Goal: Obtain resource: Download file/media

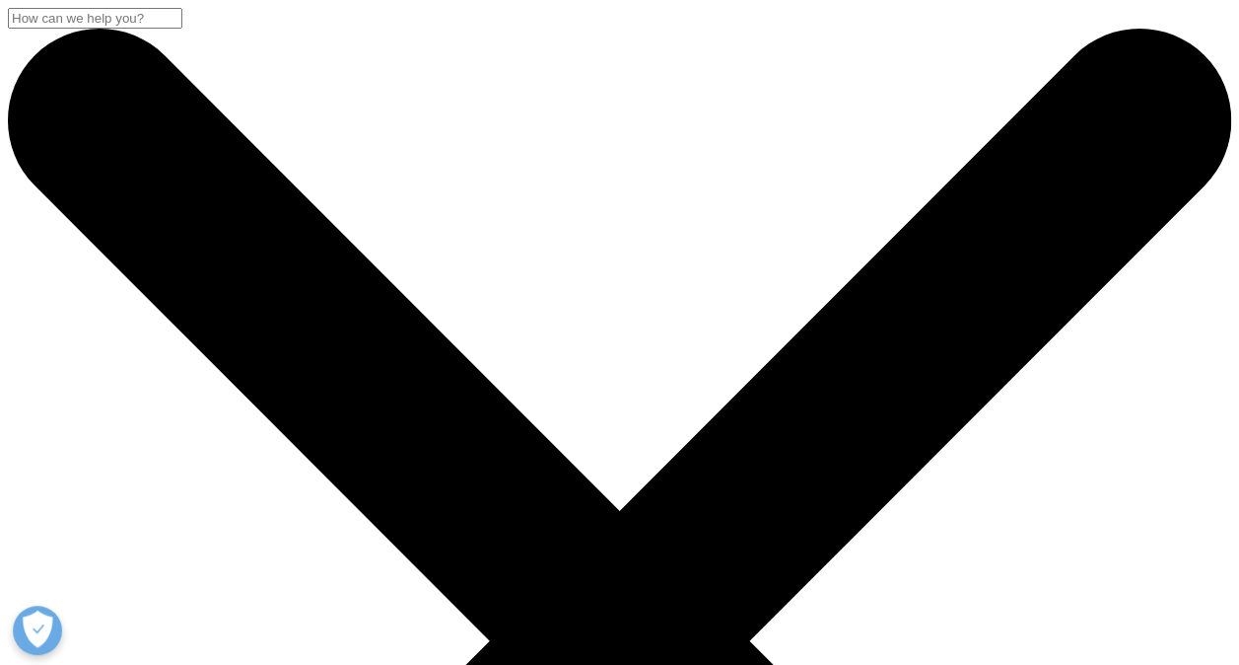
scroll to position [580, 1164]
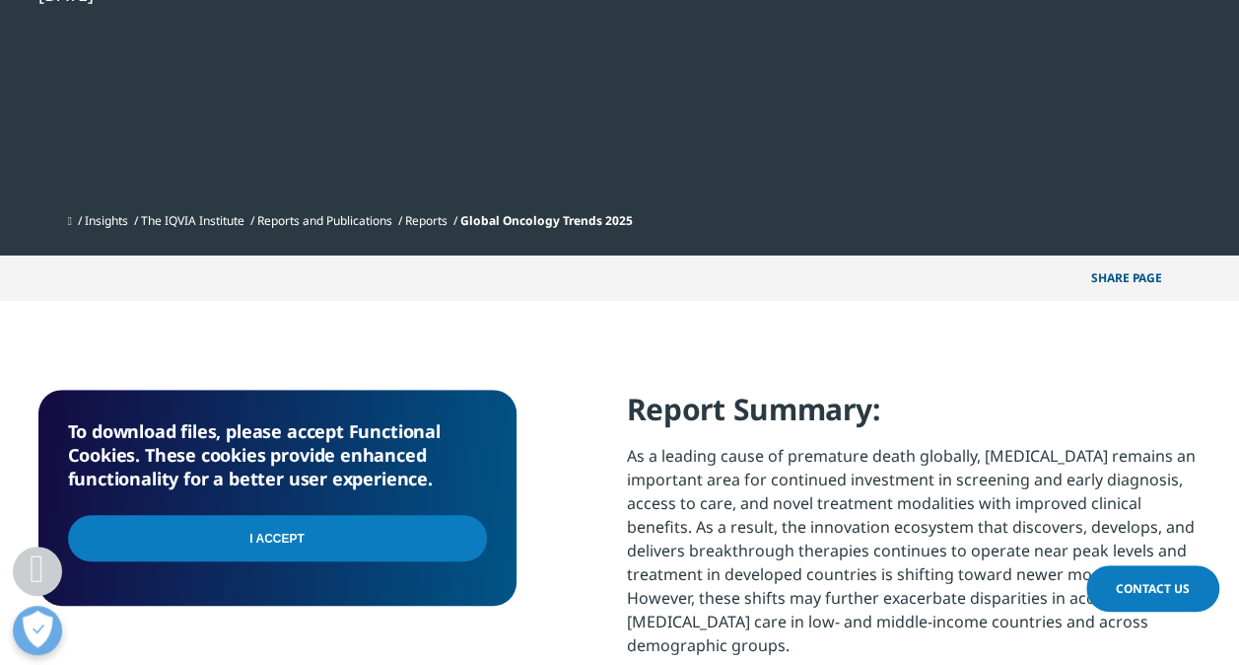
scroll to position [493, 0]
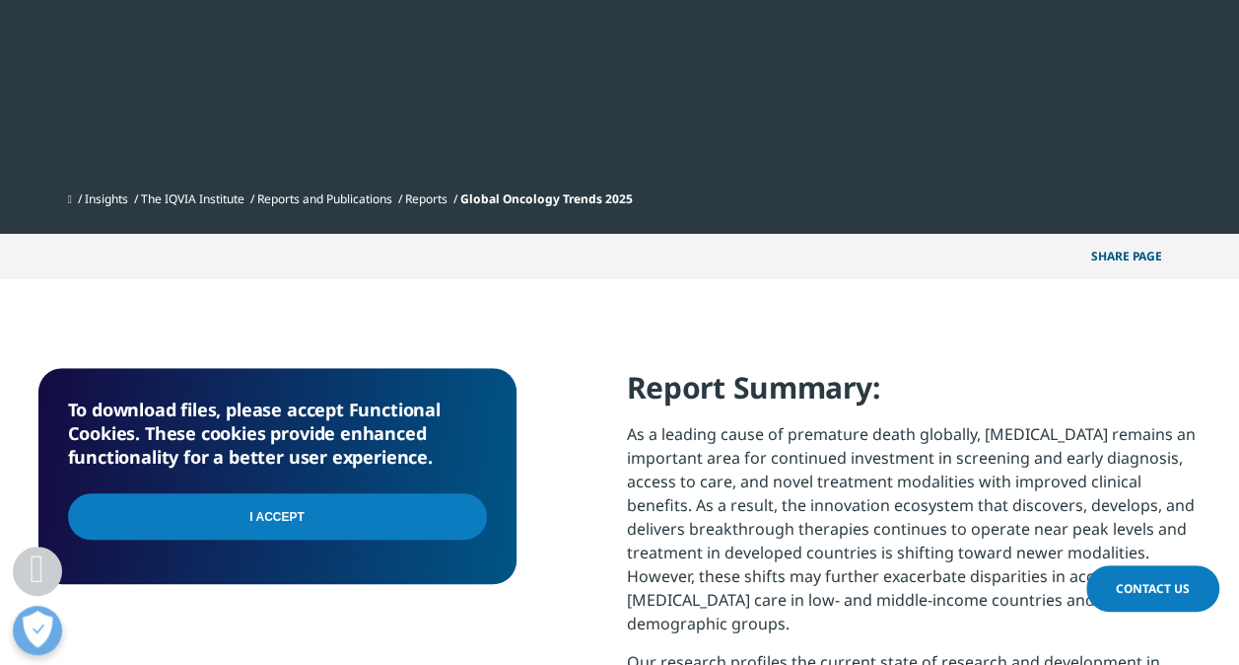
click at [344, 522] on input "I Accept" at bounding box center [277, 516] width 419 height 46
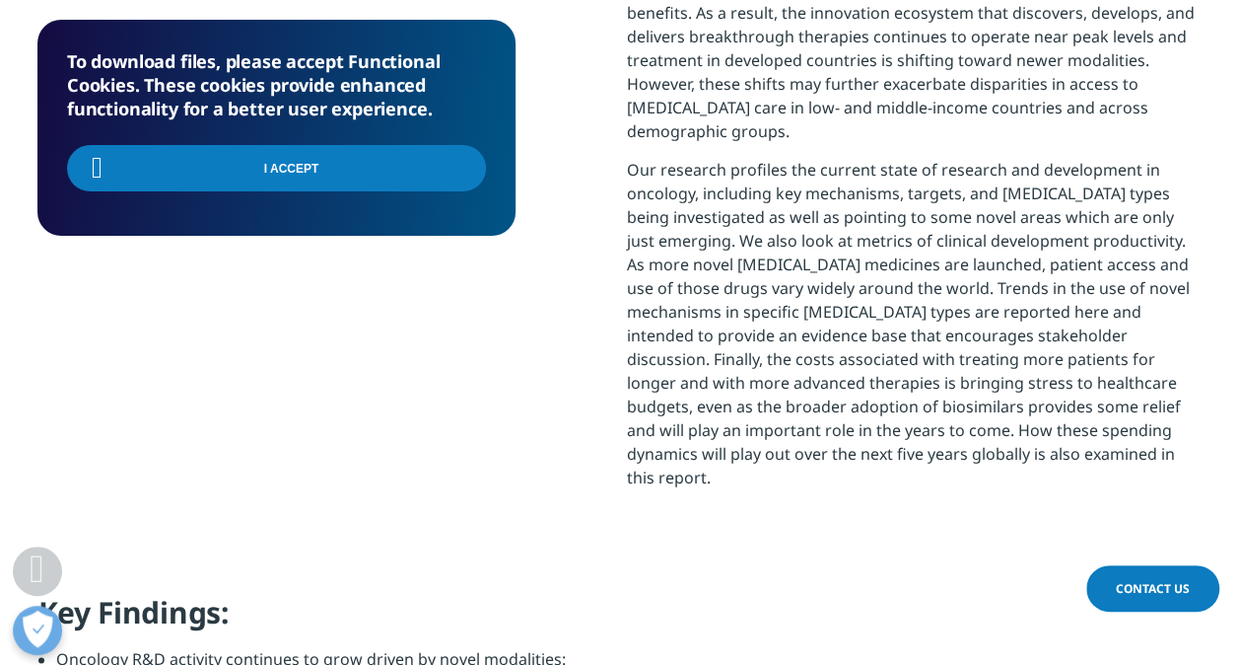
scroll to position [1282, 0]
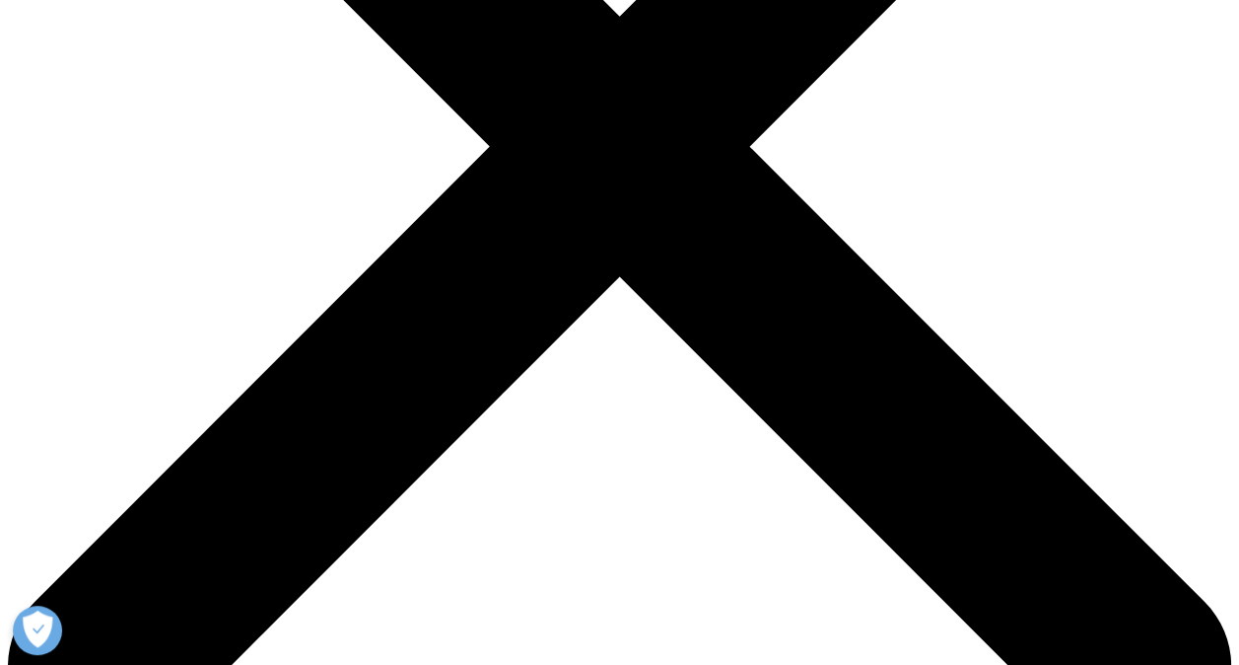
scroll to position [790, 0]
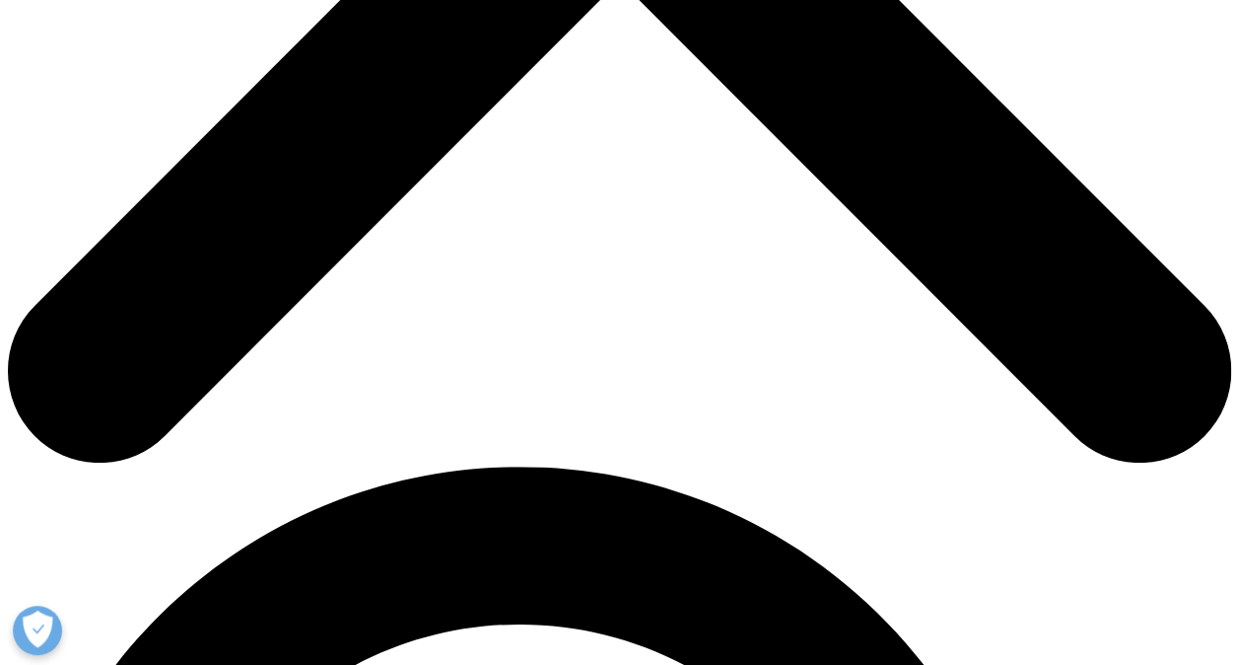
type input "wing sze"
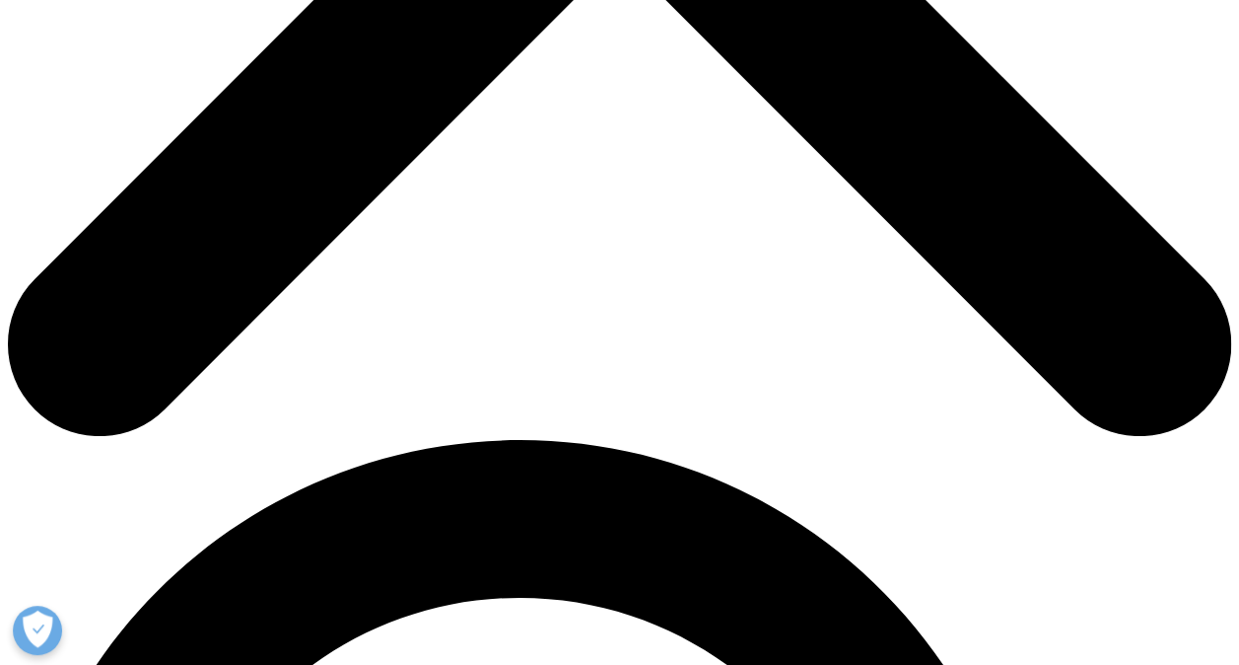
scroll to position [888, 0]
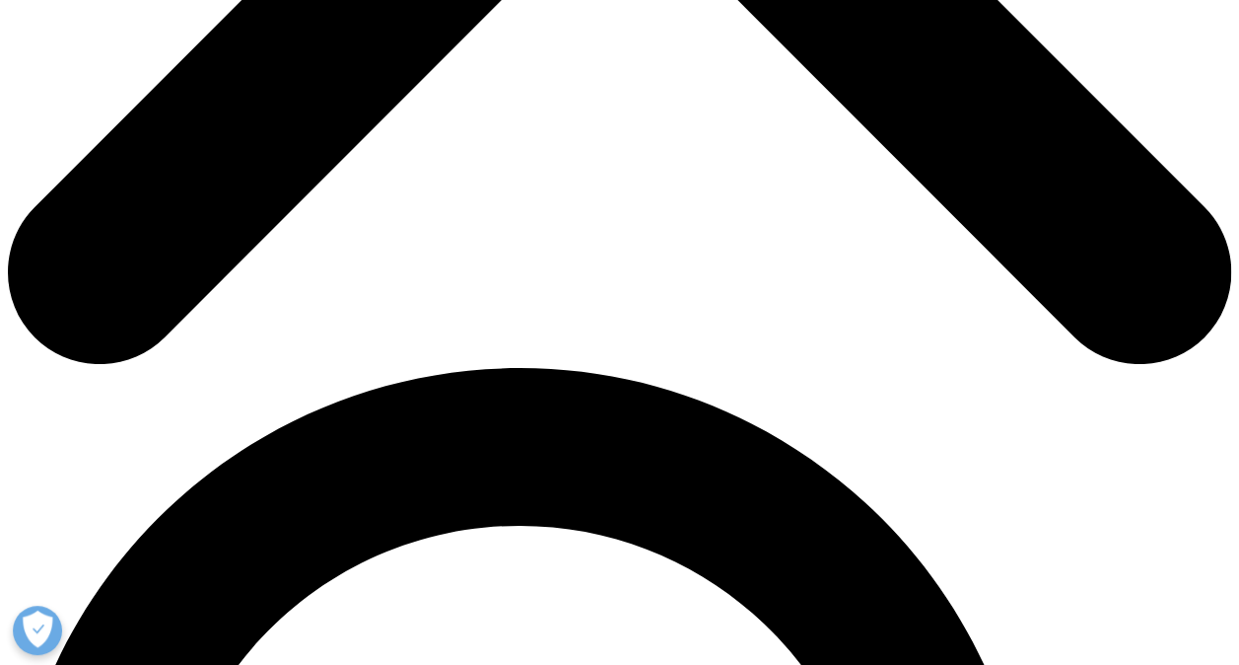
type input "ho"
type input "medical lead"
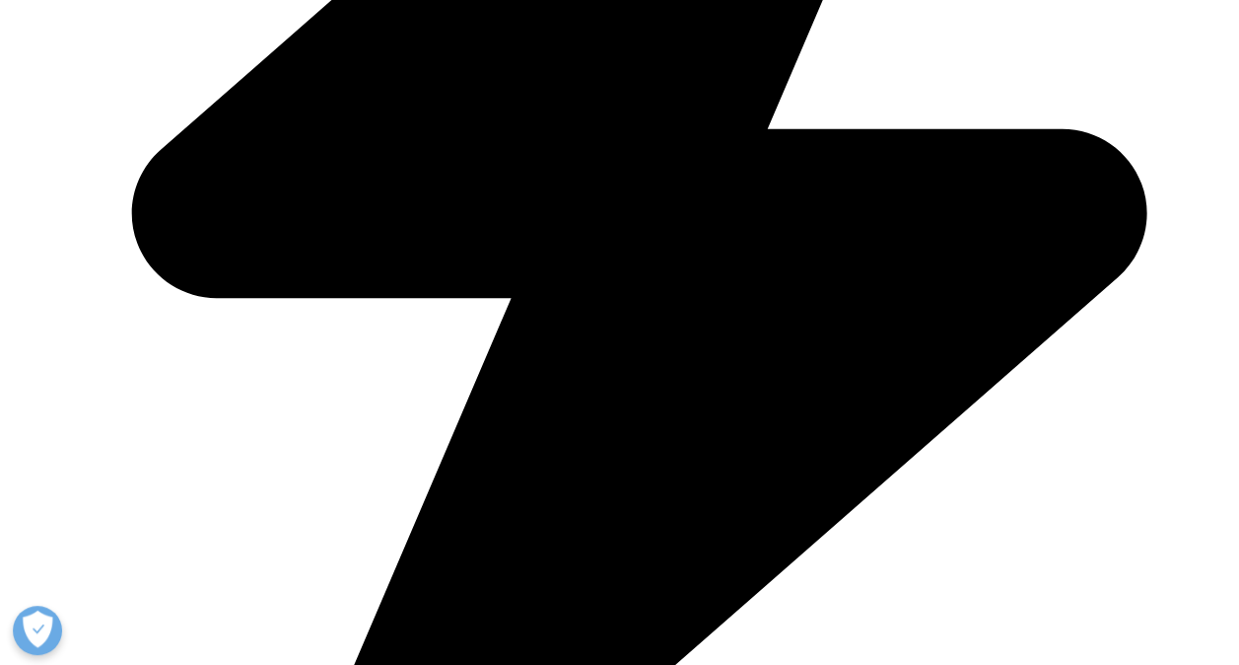
scroll to position [987, 0]
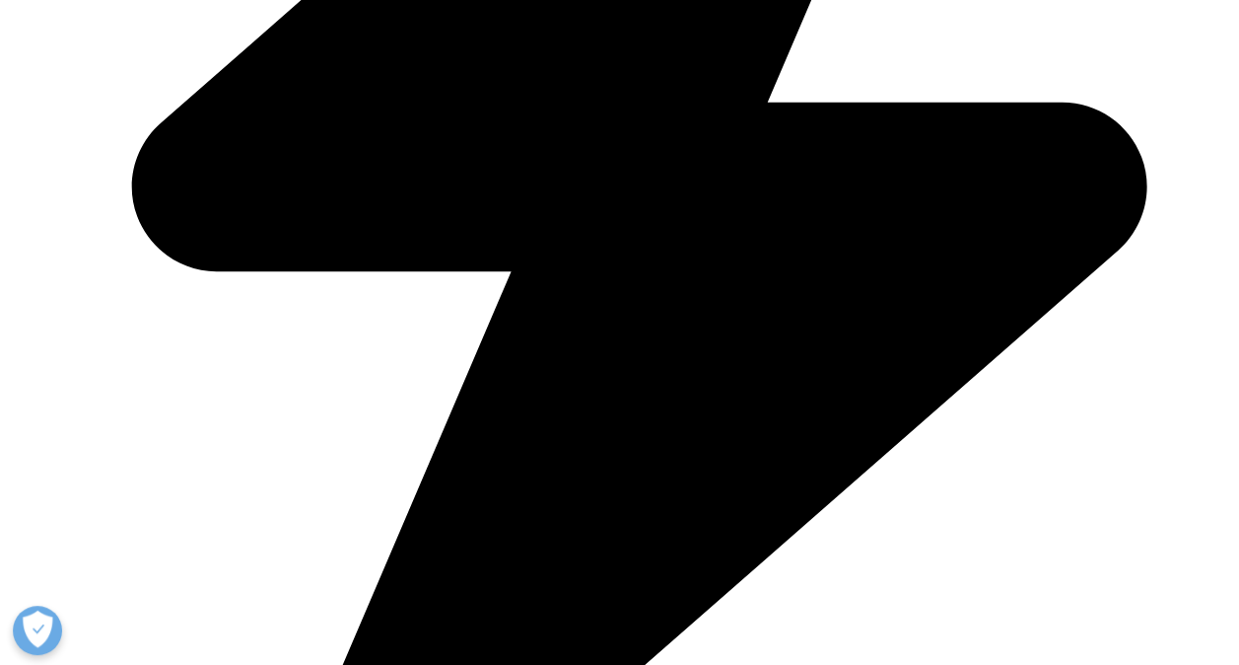
type input "wing_sze.ho@novartis.com"
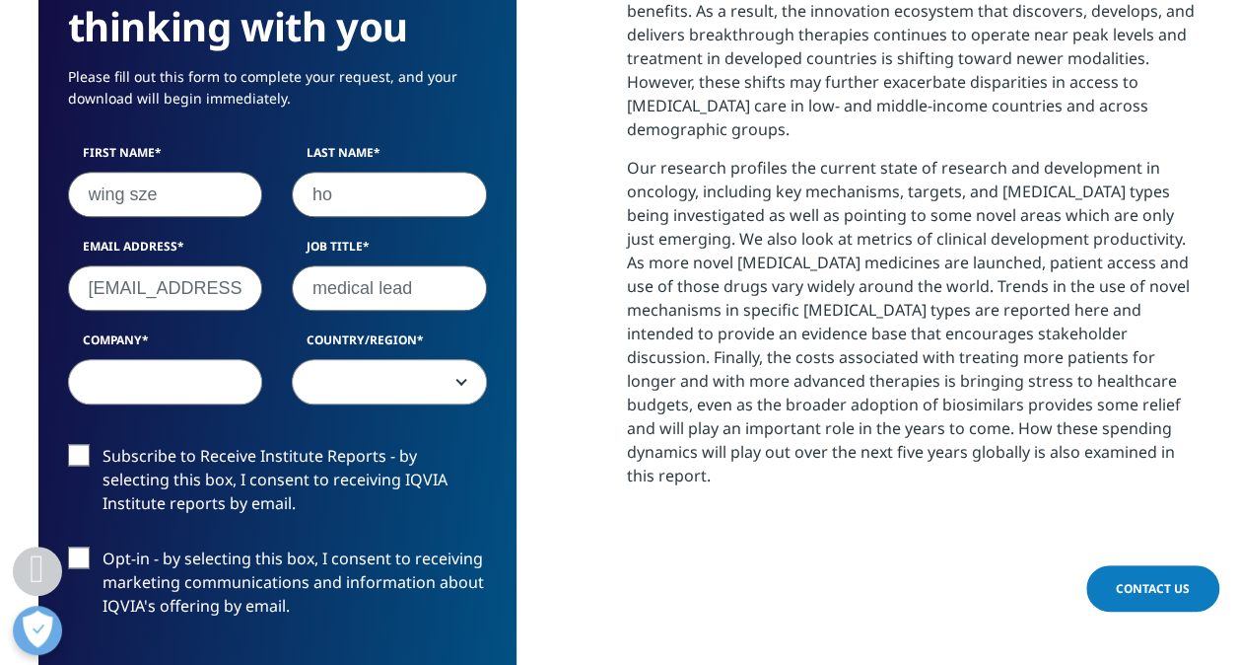
click at [168, 398] on input "Company" at bounding box center [165, 381] width 195 height 45
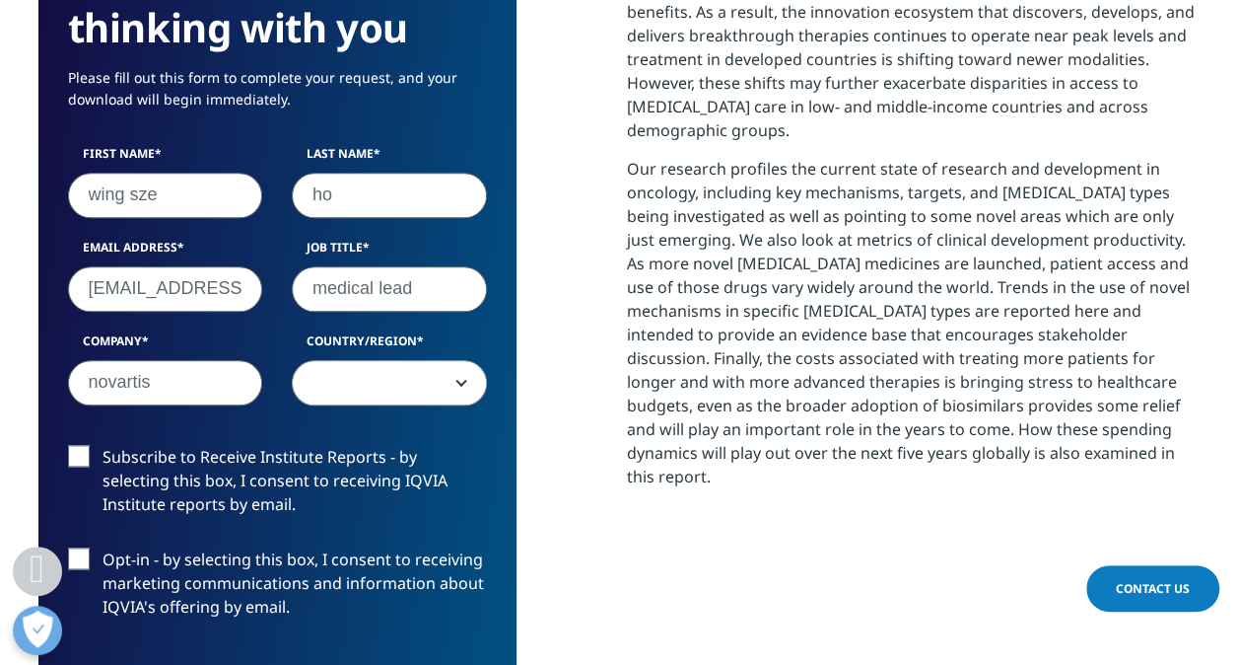
type input "novartis"
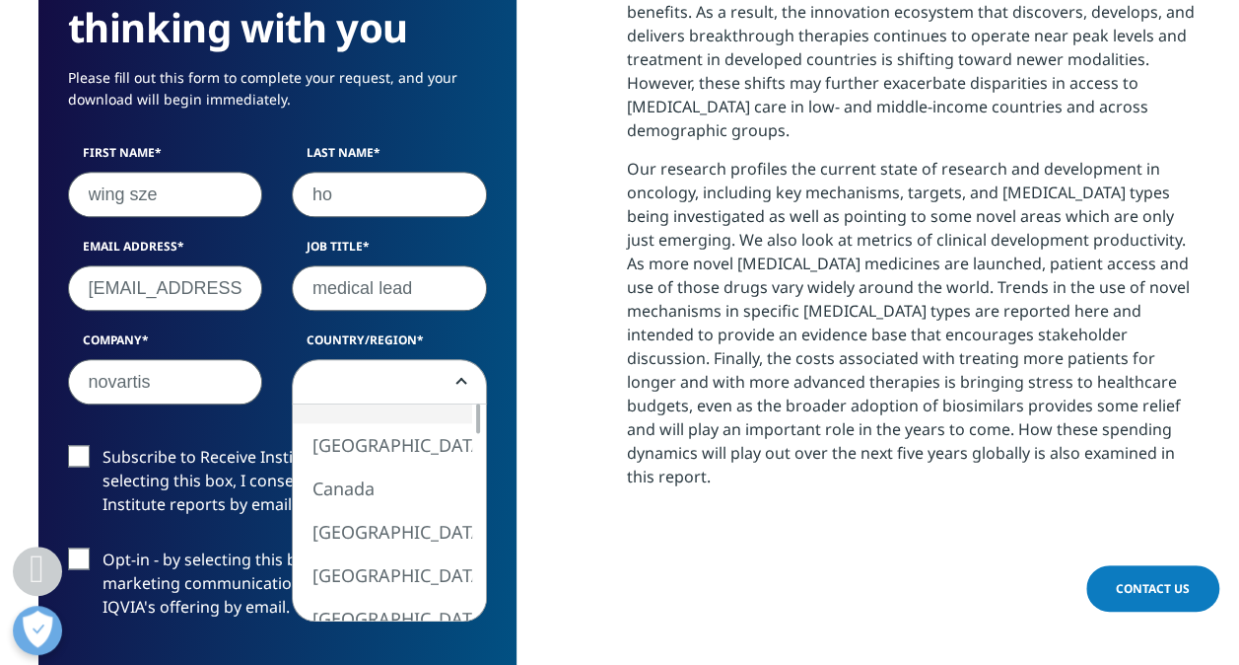
drag, startPoint x: 350, startPoint y: 377, endPoint x: 324, endPoint y: 377, distance: 25.6
click at [350, 376] on span at bounding box center [389, 382] width 193 height 45
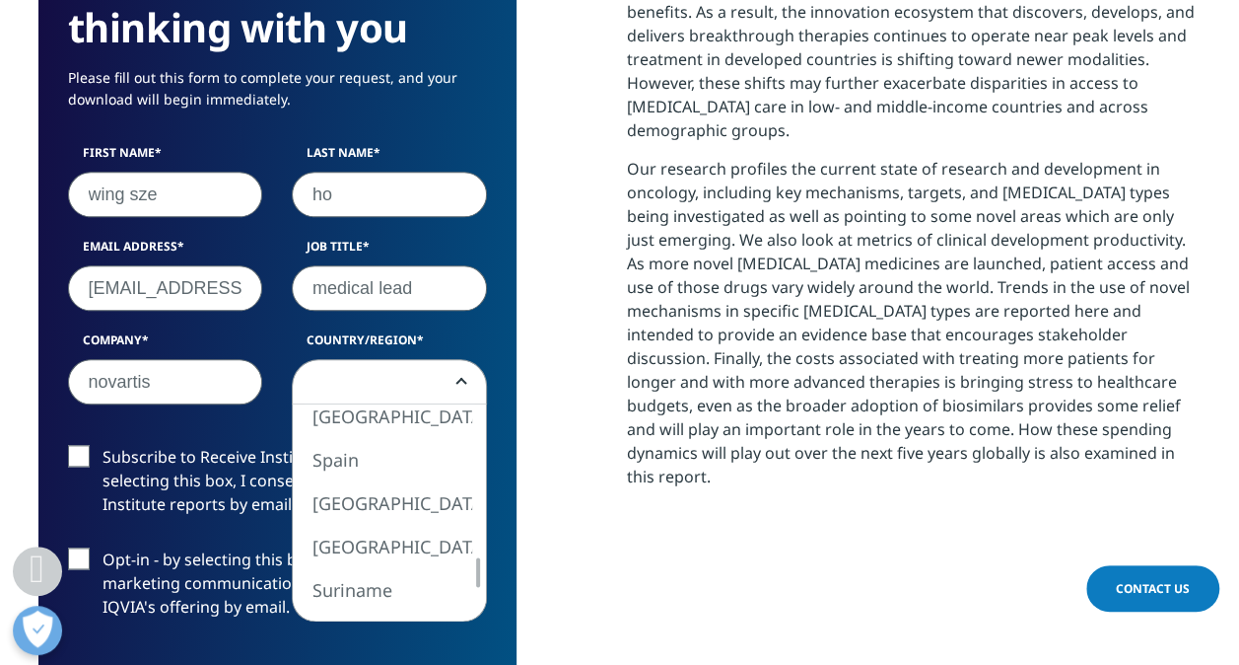
select select "Singapore"
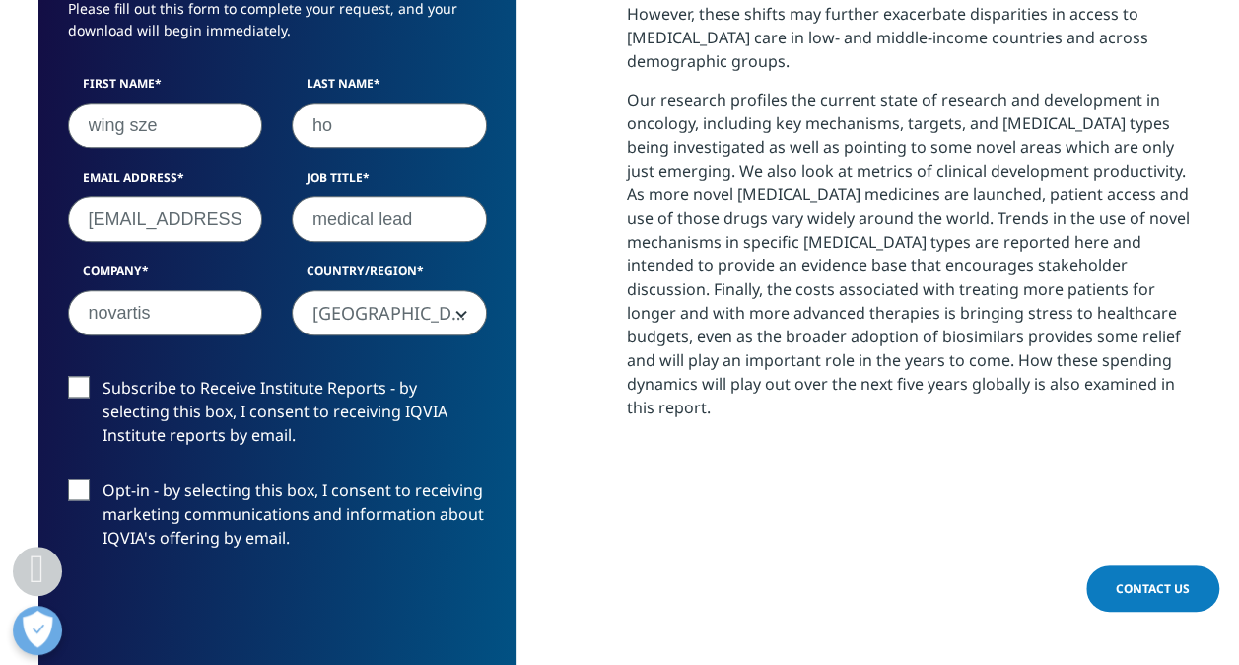
scroll to position [1086, 0]
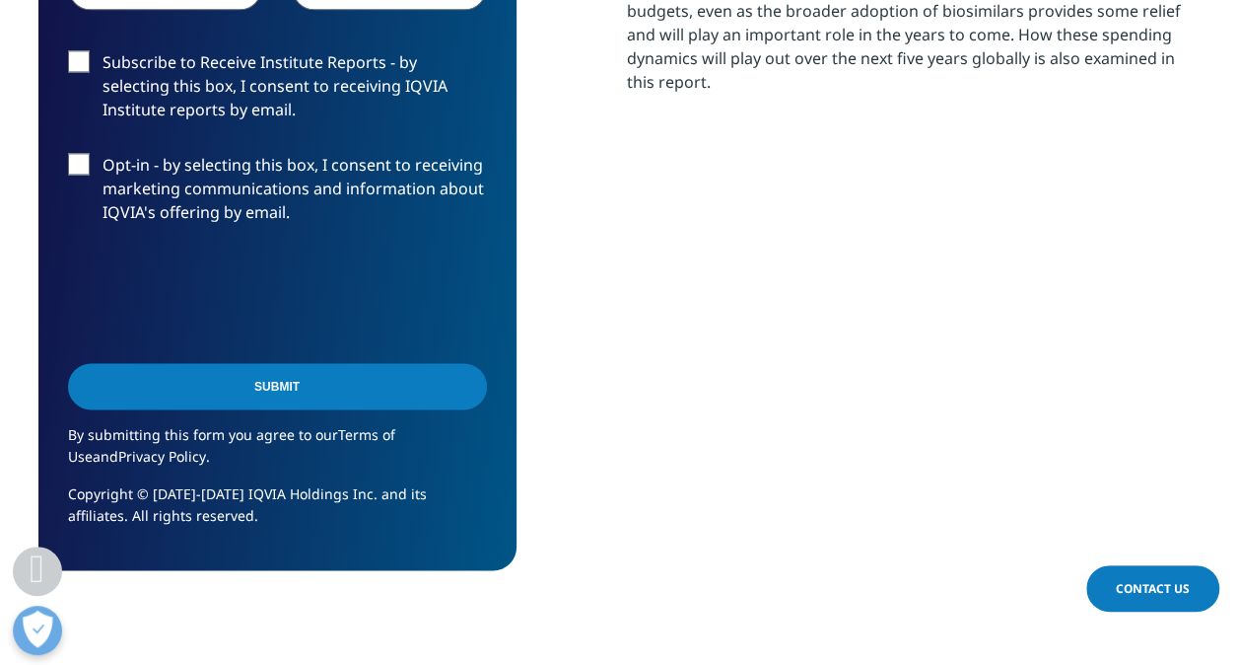
click at [333, 387] on input "Submit" at bounding box center [277, 386] width 419 height 46
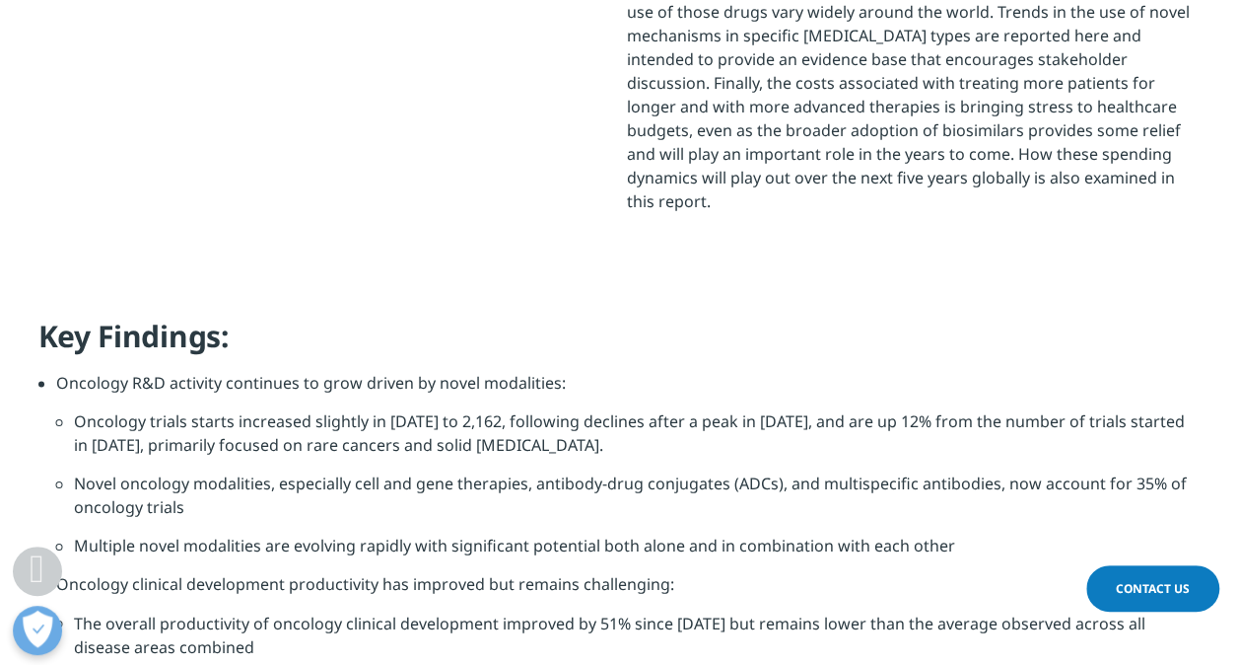
scroll to position [580, 1164]
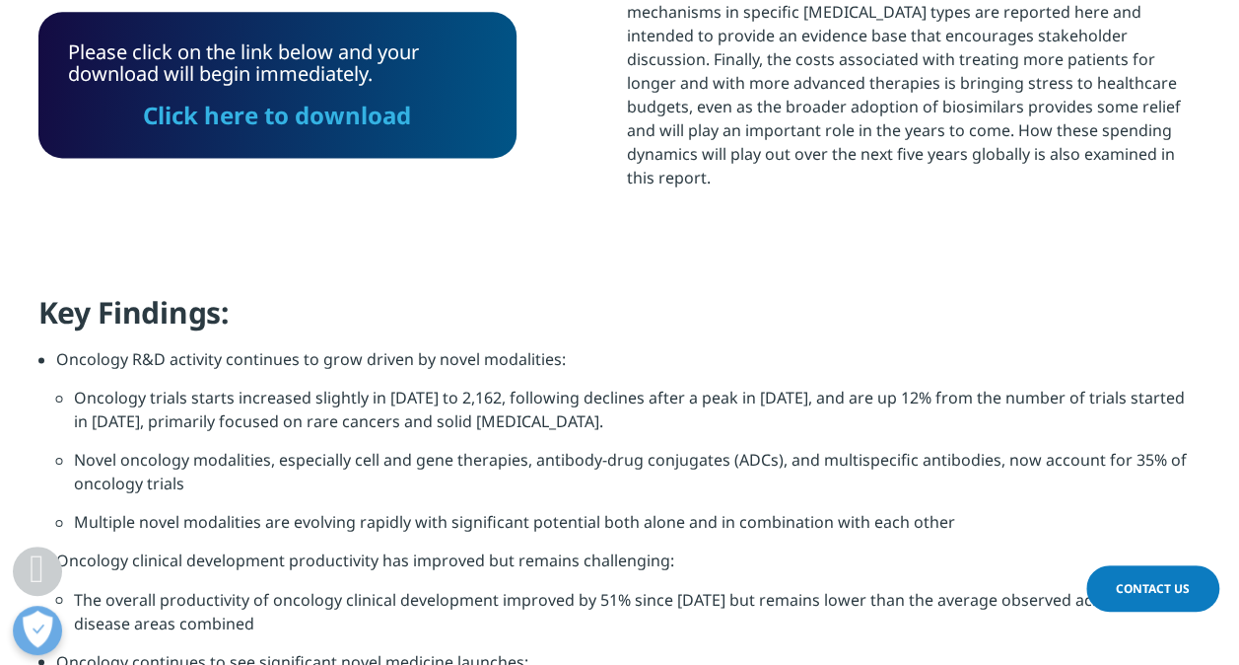
click at [340, 114] on link "Click here to download" at bounding box center [277, 115] width 268 height 33
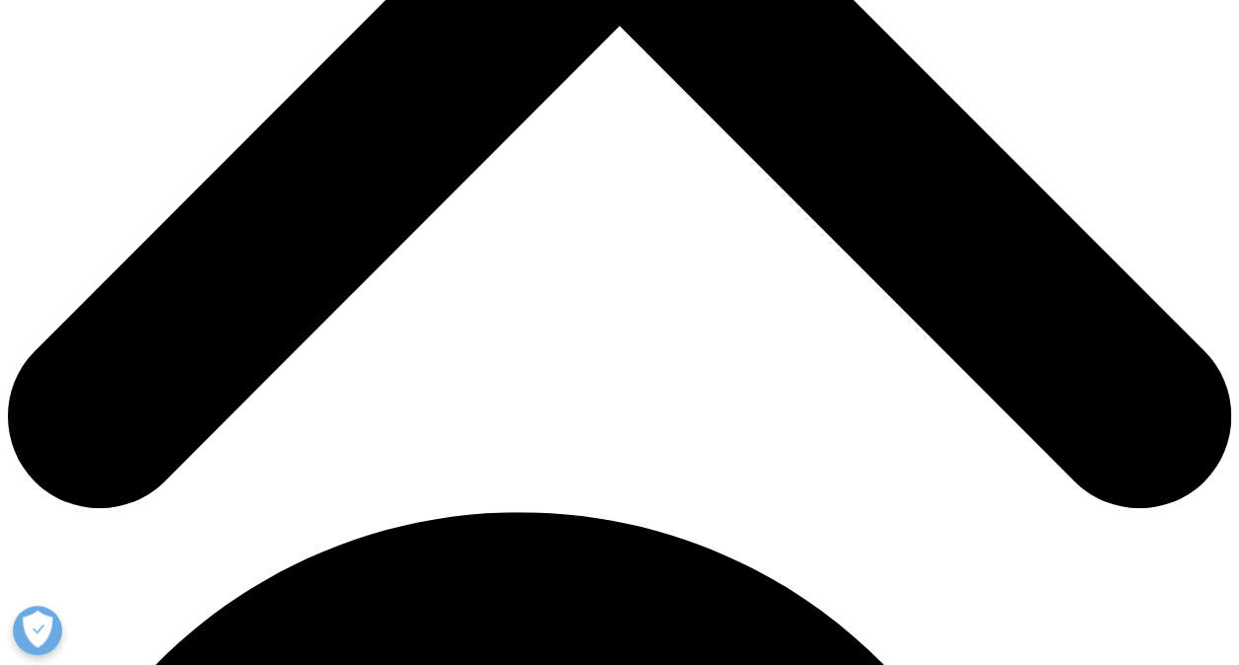
scroll to position [887, 0]
